Goal: Task Accomplishment & Management: Manage account settings

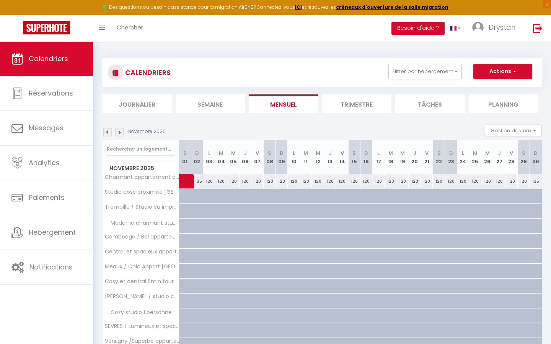
click at [495, 96] on li "Planning" at bounding box center [504, 103] width 70 height 19
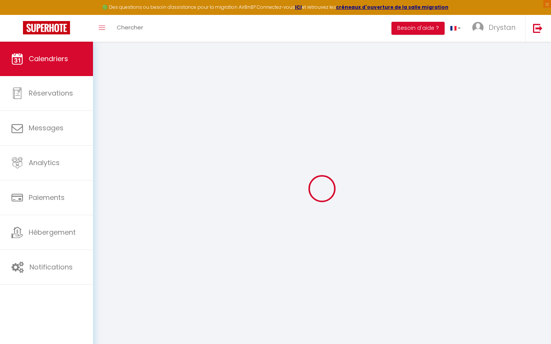
select select
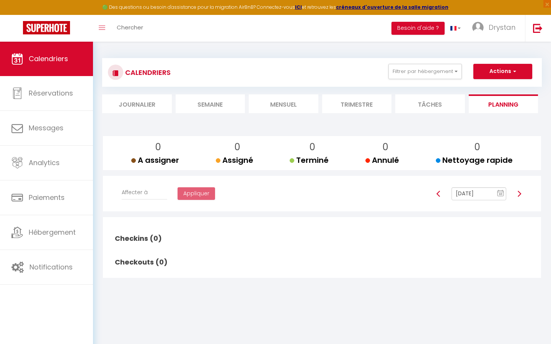
select select
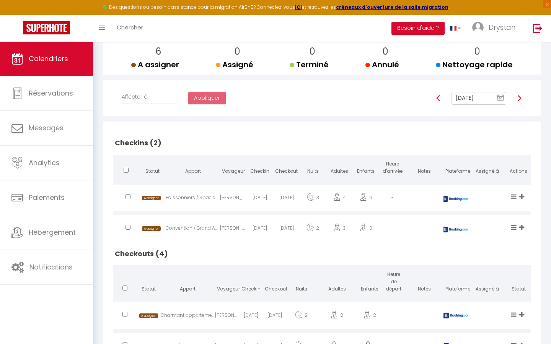
scroll to position [97, 0]
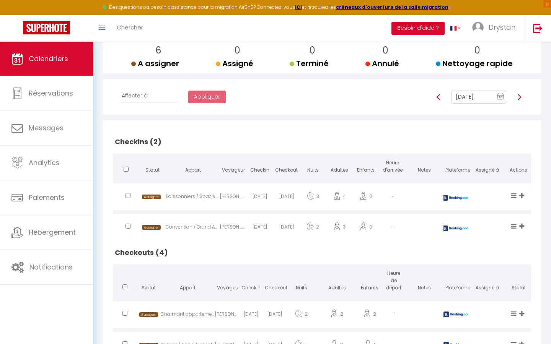
click at [263, 198] on div "[DATE]" at bounding box center [260, 198] width 26 height 25
select select "0"
select select "1"
select select
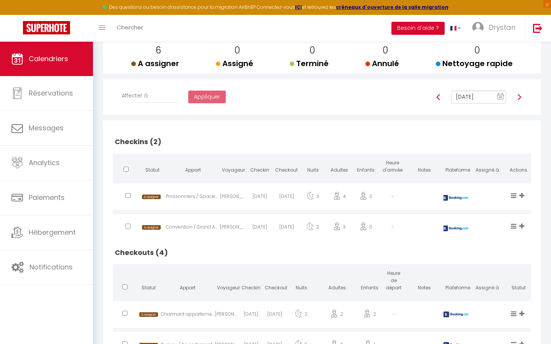
select select
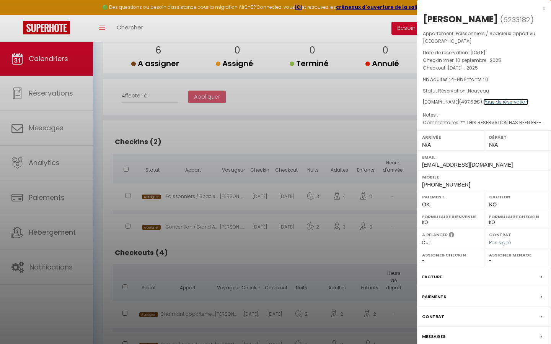
click at [508, 101] on link "Page de réservation" at bounding box center [505, 102] width 45 height 7
